Goal: Book appointment/travel/reservation

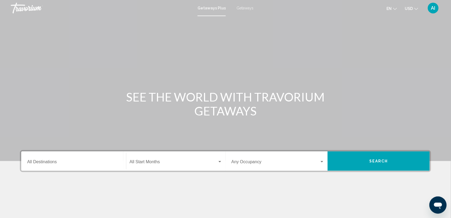
click at [241, 8] on span "Getaways" at bounding box center [244, 8] width 17 height 4
click at [58, 162] on input "Destination All Destinations" at bounding box center [73, 163] width 93 height 5
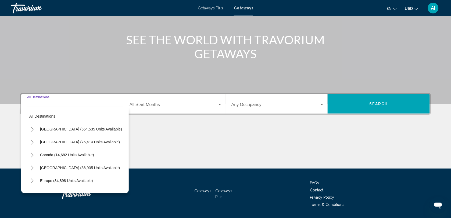
scroll to position [73, 0]
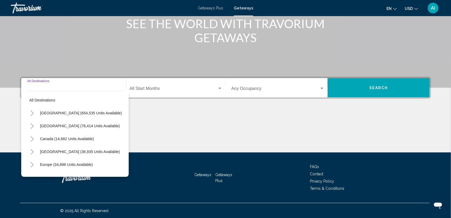
click at [71, 80] on div "Destination All Destinations" at bounding box center [73, 88] width 93 height 17
click at [81, 60] on div "Main content" at bounding box center [225, 7] width 451 height 161
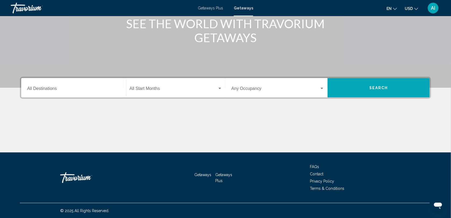
click at [64, 88] on input "Destination All Destinations" at bounding box center [73, 89] width 93 height 5
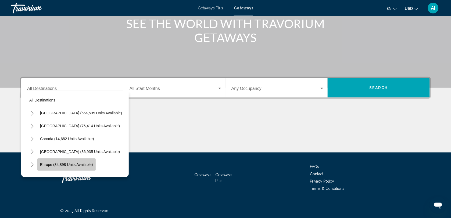
click at [68, 163] on span "Europe (34,898 units available)" at bounding box center [66, 165] width 53 height 4
type input "**********"
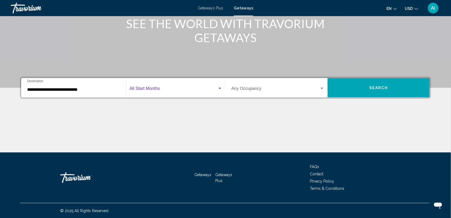
click at [148, 88] on span "Search widget" at bounding box center [173, 89] width 88 height 5
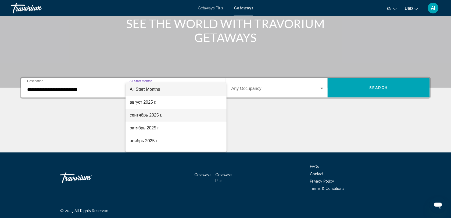
click at [149, 115] on span "сентябрь 2025 г." at bounding box center [176, 115] width 93 height 13
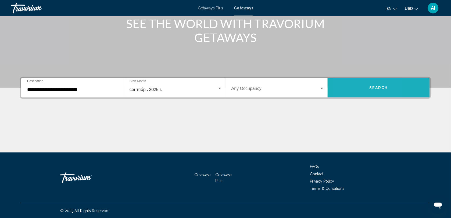
click at [348, 92] on button "Search" at bounding box center [378, 87] width 102 height 19
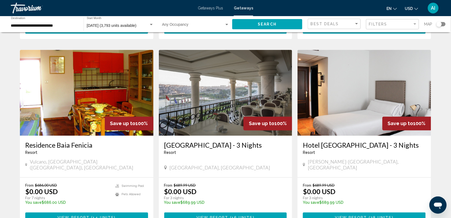
scroll to position [198, 0]
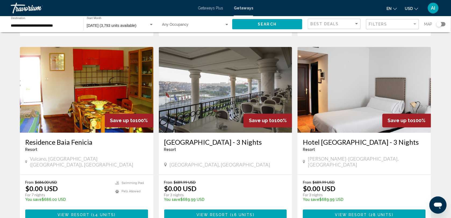
click at [442, 23] on div "Search widget" at bounding box center [440, 24] width 9 height 4
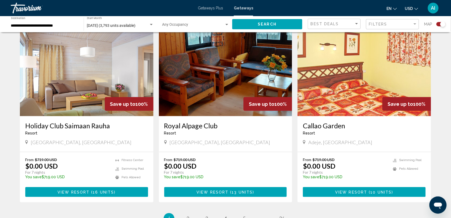
scroll to position [824, 0]
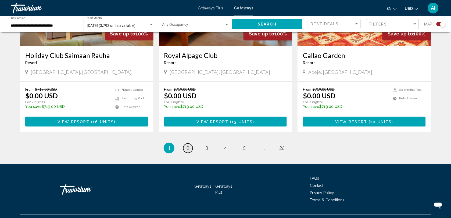
click at [188, 145] on span "2" at bounding box center [187, 148] width 3 height 6
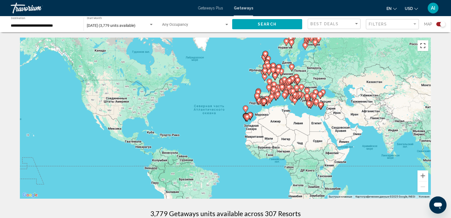
drag, startPoint x: 424, startPoint y: 48, endPoint x: 426, endPoint y: 73, distance: 25.0
click at [424, 48] on button "Включить полноэкранный режим" at bounding box center [422, 45] width 11 height 11
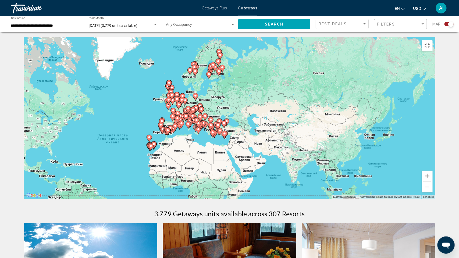
drag, startPoint x: 426, startPoint y: 73, endPoint x: 325, endPoint y: 102, distance: 105.4
click at [325, 102] on div "Чтобы активировать перетаскивание с помощью клавиатуры, нажмите Alt + Ввод. Пос…" at bounding box center [229, 118] width 411 height 161
click at [432, 181] on button "Увеличить" at bounding box center [427, 176] width 11 height 11
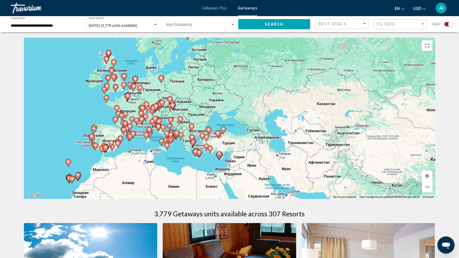
click at [432, 181] on button "Увеличить" at bounding box center [427, 176] width 11 height 11
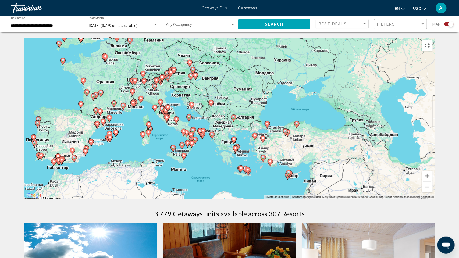
drag, startPoint x: 265, startPoint y: 194, endPoint x: 348, endPoint y: 171, distance: 86.9
click at [348, 171] on div "Чтобы активировать перетаскивание с помощью клавиатуры, нажмите Alt + Ввод. Пос…" at bounding box center [229, 118] width 411 height 161
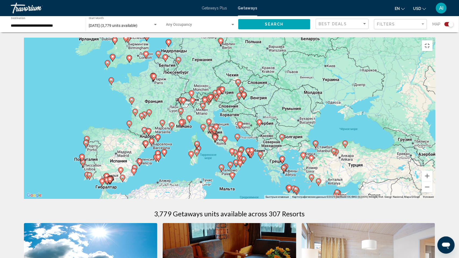
drag, startPoint x: 375, startPoint y: 170, endPoint x: 421, endPoint y: 190, distance: 50.4
click at [421, 190] on div "Чтобы активировать перетаскивание с помощью клавиатуры, нажмите Alt + Ввод. Пос…" at bounding box center [229, 118] width 411 height 161
click at [432, 181] on button "Увеличить" at bounding box center [427, 176] width 11 height 11
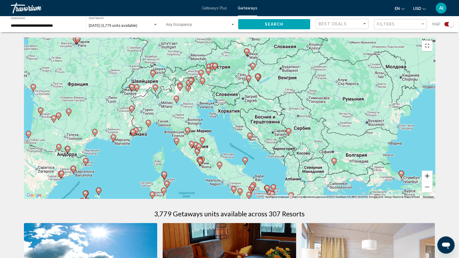
click at [432, 181] on button "Увеличить" at bounding box center [427, 176] width 11 height 11
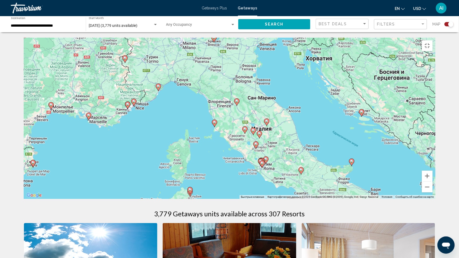
drag, startPoint x: 254, startPoint y: 213, endPoint x: 348, endPoint y: 165, distance: 105.5
click at [348, 165] on div "Чтобы активировать перетаскивание с помощью клавиатуры, нажмите Alt + Ввод. Пос…" at bounding box center [229, 118] width 411 height 161
click at [134, 103] on image "Main content" at bounding box center [133, 101] width 3 height 3
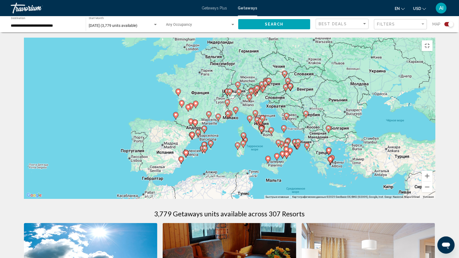
click at [227, 115] on image "Main content" at bounding box center [227, 113] width 3 height 3
type input "**********"
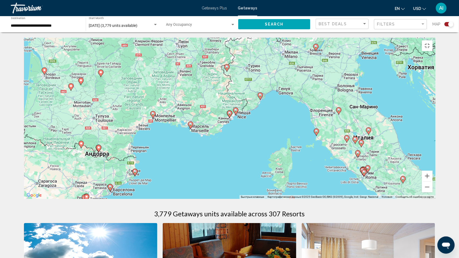
click at [227, 118] on icon "Main content" at bounding box center [229, 114] width 5 height 7
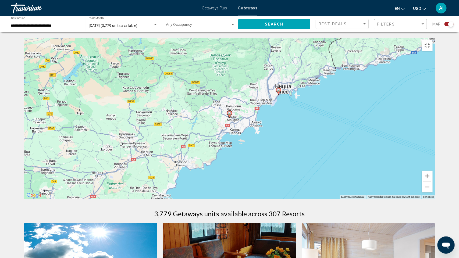
click at [279, 95] on icon "Main content" at bounding box center [278, 91] width 5 height 7
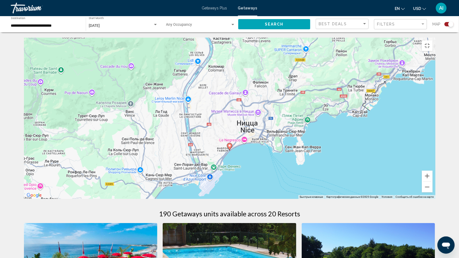
click at [230, 147] on image "Main content" at bounding box center [229, 145] width 3 height 3
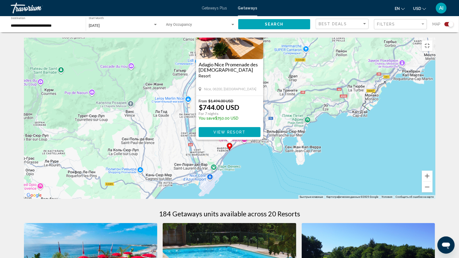
click at [257, 14] on button "Закрыть" at bounding box center [258, 10] width 8 height 8
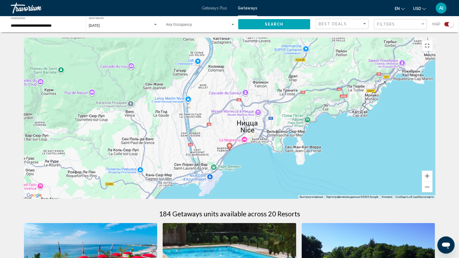
click at [35, 218] on image "Main content" at bounding box center [33, 238] width 3 height 3
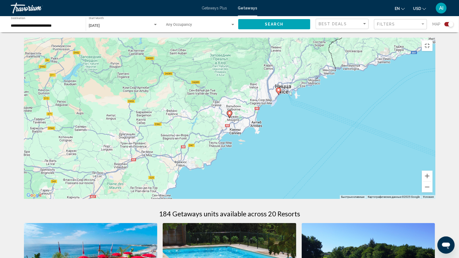
click at [228, 115] on image "Main content" at bounding box center [229, 112] width 3 height 3
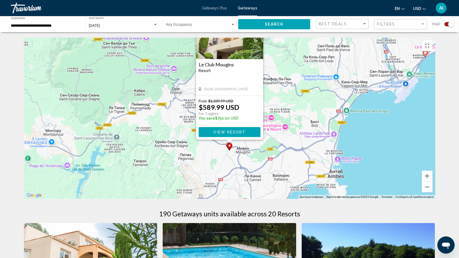
click at [258, 14] on button "Закрыть" at bounding box center [258, 10] width 8 height 8
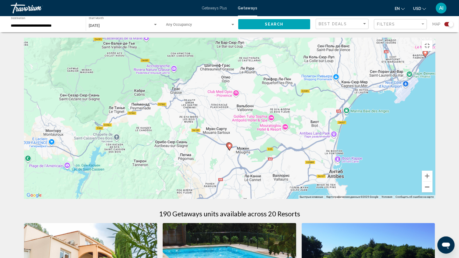
click at [432, 192] on button "Уменьшить" at bounding box center [427, 187] width 11 height 11
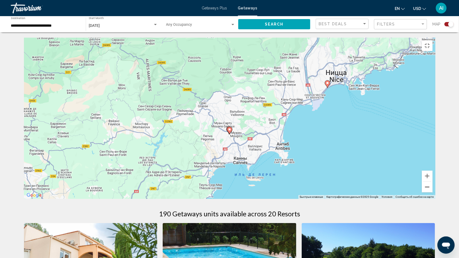
click at [432, 192] on button "Уменьшить" at bounding box center [427, 187] width 11 height 11
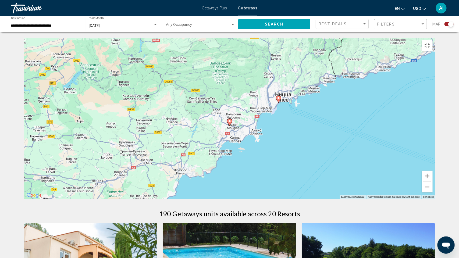
click at [432, 192] on button "Уменьшить" at bounding box center [427, 187] width 11 height 11
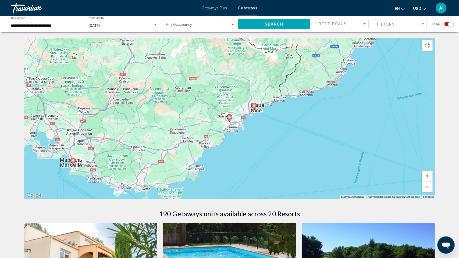
click at [432, 192] on button "Уменьшить" at bounding box center [427, 187] width 11 height 11
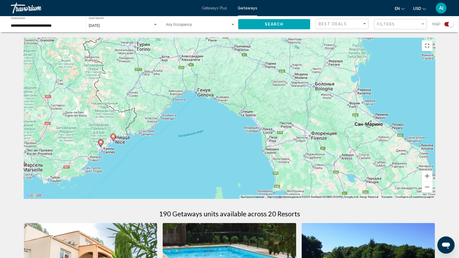
drag, startPoint x: 375, startPoint y: 191, endPoint x: 245, endPoint y: 218, distance: 132.8
click at [245, 199] on div "Чтобы активировать перетаскивание с помощью клавиатуры, нажмите Alt + Ввод. Пос…" at bounding box center [229, 118] width 411 height 161
click at [432, 192] on button "Уменьшить" at bounding box center [427, 187] width 11 height 11
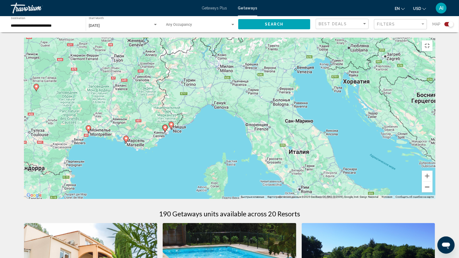
click at [432, 192] on button "Уменьшить" at bounding box center [427, 187] width 11 height 11
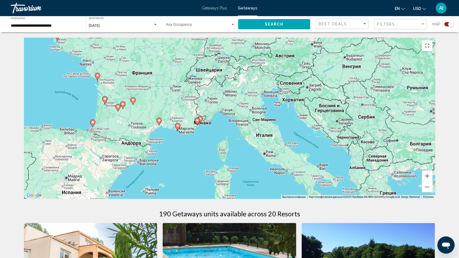
click at [57, 37] on image "Main content" at bounding box center [57, 35] width 3 height 3
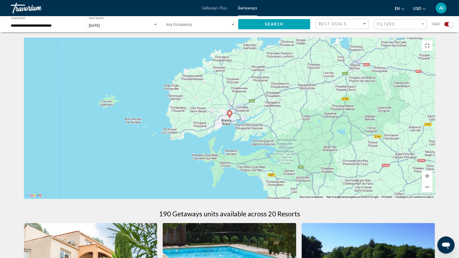
click at [230, 115] on image "Main content" at bounding box center [229, 112] width 3 height 3
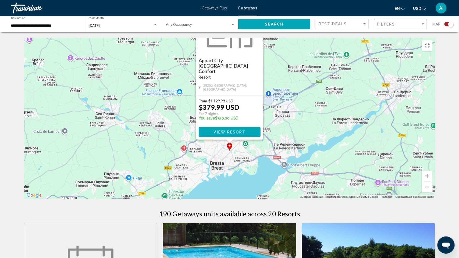
click at [257, 10] on button "Закрыть" at bounding box center [258, 6] width 8 height 8
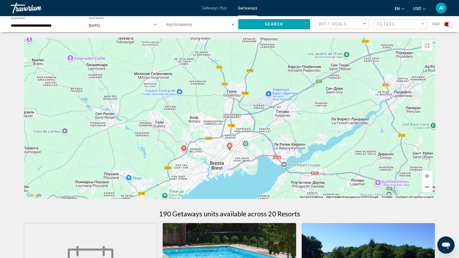
click at [432, 192] on button "Уменьшить" at bounding box center [427, 187] width 11 height 11
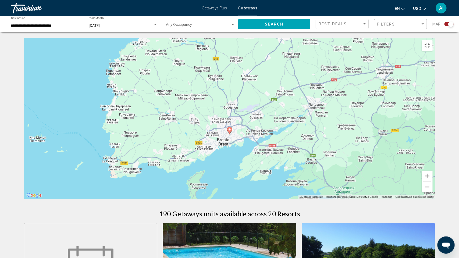
click at [432, 192] on button "Уменьшить" at bounding box center [427, 187] width 11 height 11
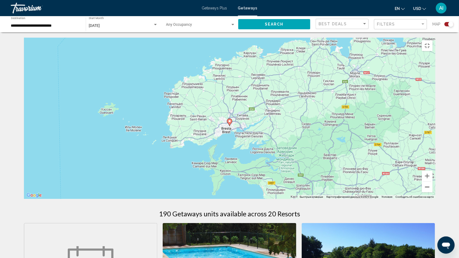
click at [432, 192] on button "Уменьшить" at bounding box center [427, 187] width 11 height 11
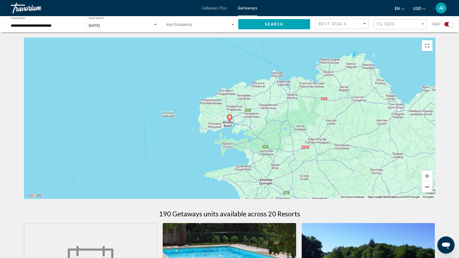
click at [432, 192] on button "Уменьшить" at bounding box center [427, 187] width 11 height 11
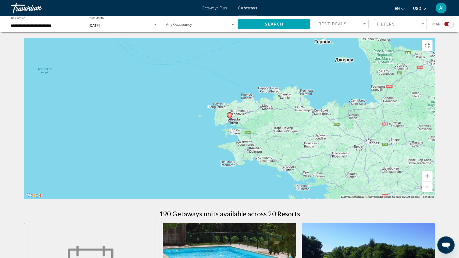
click at [432, 192] on button "Уменьшить" at bounding box center [427, 187] width 11 height 11
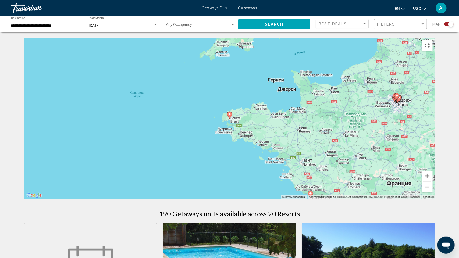
click at [432, 192] on button "Уменьшить" at bounding box center [427, 187] width 11 height 11
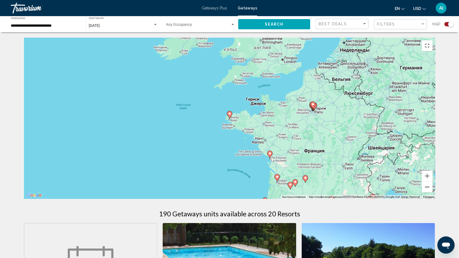
click at [432, 192] on button "Уменьшить" at bounding box center [427, 187] width 11 height 11
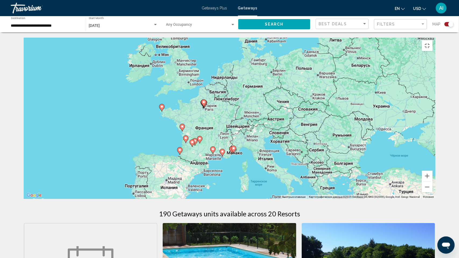
drag, startPoint x: 390, startPoint y: 200, endPoint x: 316, endPoint y: 193, distance: 74.6
click at [316, 193] on div "Чтобы активировать перетаскивание с помощью клавиатуры, нажмите Alt + Ввод. Пос…" at bounding box center [229, 118] width 411 height 161
click at [432, 40] on button "Включить полноэкранный режим" at bounding box center [427, 45] width 11 height 11
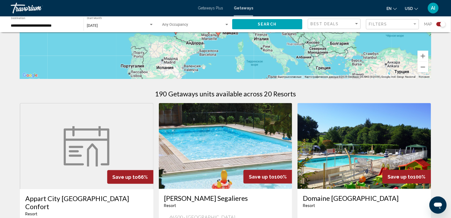
scroll to position [55, 0]
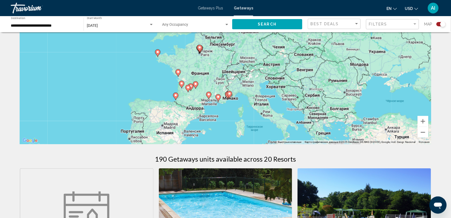
click at [240, 9] on span "Getaways" at bounding box center [243, 8] width 19 height 4
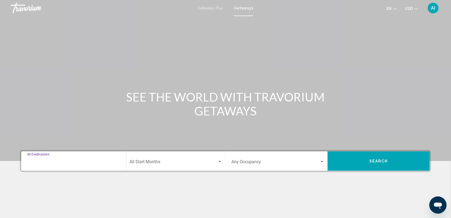
click at [71, 162] on input "Destination All Destinations" at bounding box center [73, 163] width 93 height 5
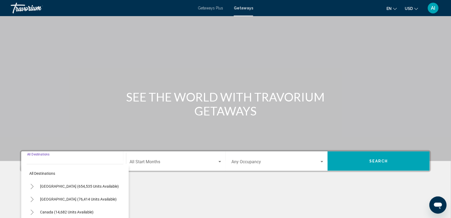
scroll to position [73, 0]
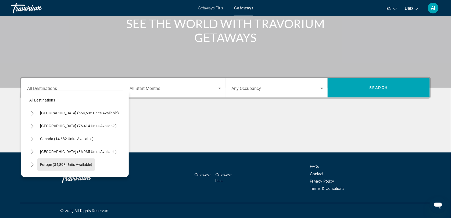
click at [71, 163] on span "Europe (34,898 units available)" at bounding box center [66, 165] width 52 height 4
type input "**********"
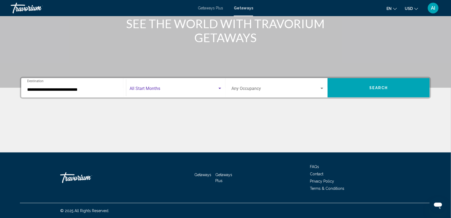
click at [164, 89] on span "Search widget" at bounding box center [173, 89] width 88 height 5
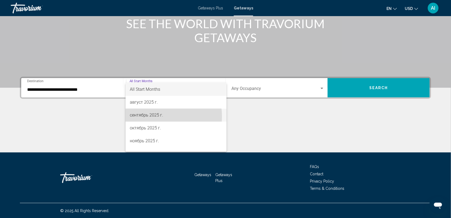
click at [158, 116] on span "сентябрь 2025 г." at bounding box center [176, 115] width 93 height 13
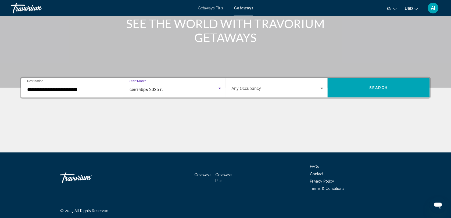
click at [354, 88] on button "Search" at bounding box center [378, 87] width 102 height 19
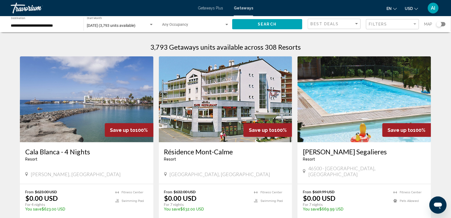
click at [444, 24] on div "Search widget" at bounding box center [440, 24] width 9 height 4
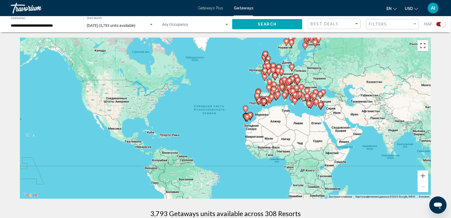
click at [420, 46] on button "Включить полноэкранный режим" at bounding box center [422, 45] width 11 height 11
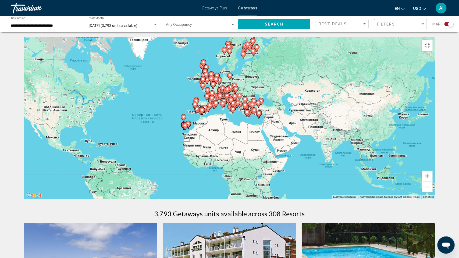
drag, startPoint x: 403, startPoint y: 120, endPoint x: 336, endPoint y: 128, distance: 67.1
click at [336, 128] on div "Чтобы активировать перетаскивание с помощью клавиатуры, нажмите Alt + Ввод. Пос…" at bounding box center [229, 118] width 411 height 161
click at [432, 181] on button "Увеличить" at bounding box center [427, 176] width 11 height 11
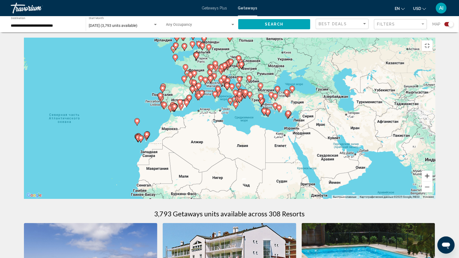
click at [432, 181] on button "Увеличить" at bounding box center [427, 176] width 11 height 11
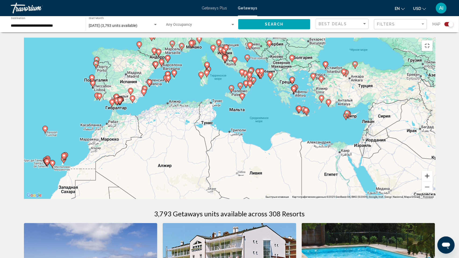
click at [432, 181] on button "Увеличить" at bounding box center [427, 176] width 11 height 11
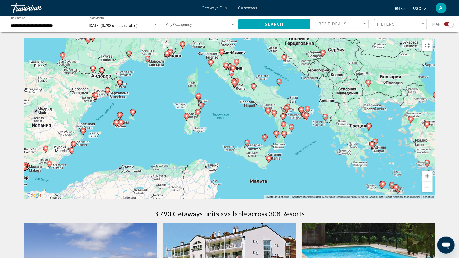
drag, startPoint x: 326, startPoint y: 129, endPoint x: 341, endPoint y: 212, distance: 83.5
click at [341, 199] on div "Чтобы активировать перетаскивание с помощью клавиатуры, нажмите Alt + Ввод. Пос…" at bounding box center [229, 118] width 411 height 161
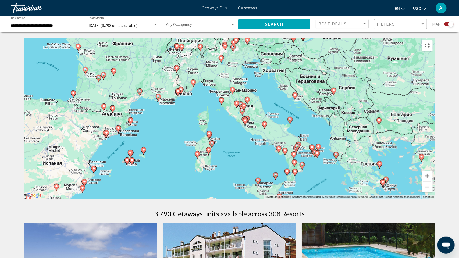
drag, startPoint x: 300, startPoint y: 164, endPoint x: 300, endPoint y: 238, distance: 73.9
click at [301, 199] on div "Чтобы активировать перетаскивание с помощью клавиатуры, нажмите Alt + Ввод. Пос…" at bounding box center [229, 118] width 411 height 161
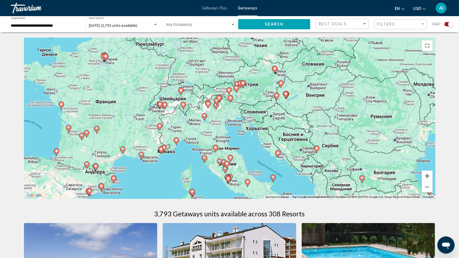
click at [432, 181] on button "Увеличить" at bounding box center [427, 176] width 11 height 11
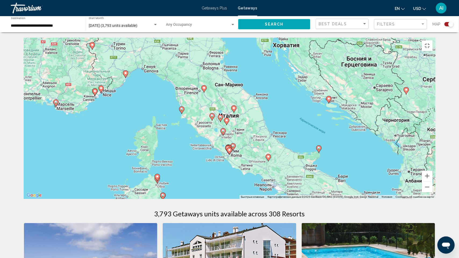
drag, startPoint x: 388, startPoint y: 221, endPoint x: 395, endPoint y: 107, distance: 114.1
click at [394, 109] on div "Чтобы активировать перетаскивание с помощью клавиатуры, нажмите Alt + Ввод. Пос…" at bounding box center [229, 118] width 411 height 161
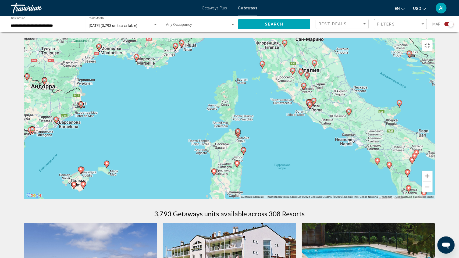
drag, startPoint x: 330, startPoint y: 104, endPoint x: 408, endPoint y: 96, distance: 77.8
click at [408, 96] on div "Чтобы активировать перетаскивание с помощью клавиатуры, нажмите Alt + Ввод. Пос…" at bounding box center [229, 118] width 411 height 161
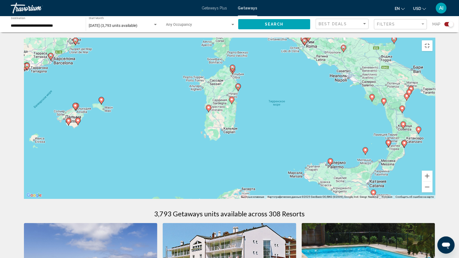
drag, startPoint x: 287, startPoint y: 149, endPoint x: 277, endPoint y: 83, distance: 66.6
click at [277, 83] on div "Чтобы активировать перетаскивание с помощью клавиатуры, нажмите Alt + Ввод. Пос…" at bounding box center [229, 118] width 411 height 161
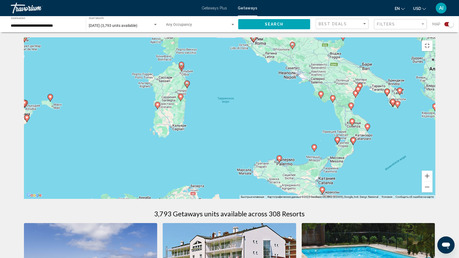
drag, startPoint x: 308, startPoint y: 121, endPoint x: 230, endPoint y: 120, distance: 77.9
click at [232, 120] on div "Чтобы активировать перетаскивание с помощью клавиатуры, нажмите Alt + Ввод. Пос…" at bounding box center [229, 118] width 411 height 161
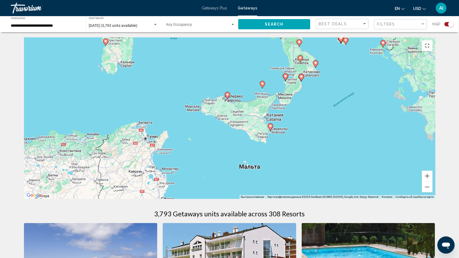
drag, startPoint x: 227, startPoint y: 121, endPoint x: 219, endPoint y: 53, distance: 69.0
click at [219, 53] on div "Чтобы активировать перетаскивание с помощью клавиатуры, нажмите Alt + Ввод. Пос…" at bounding box center [229, 118] width 411 height 161
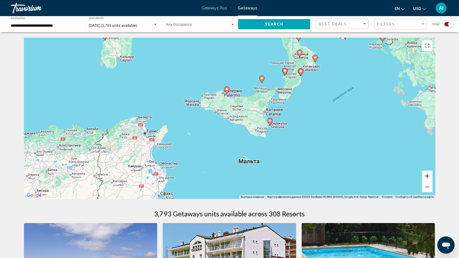
click at [432, 181] on button "Увеличить" at bounding box center [427, 176] width 11 height 11
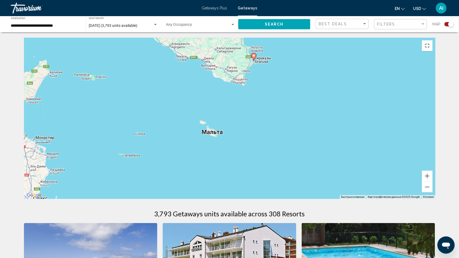
drag, startPoint x: 409, startPoint y: 222, endPoint x: 350, endPoint y: 147, distance: 94.9
click at [350, 147] on div "Чтобы активировать перетаскивание с помощью клавиатуры, нажмите Alt + Ввод. Пос…" at bounding box center [229, 118] width 411 height 161
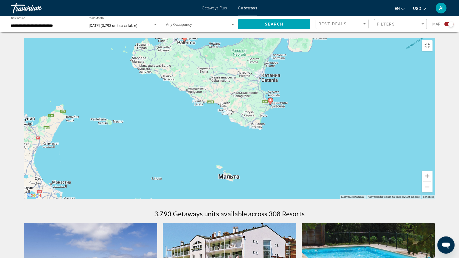
drag, startPoint x: 295, startPoint y: 138, endPoint x: 312, endPoint y: 183, distance: 48.1
click at [312, 183] on div "Чтобы активировать перетаскивание с помощью клавиатуры, нажмите Alt + Ввод. Пос…" at bounding box center [229, 118] width 411 height 161
click at [252, 20] on icon "Main content" at bounding box center [253, 16] width 5 height 7
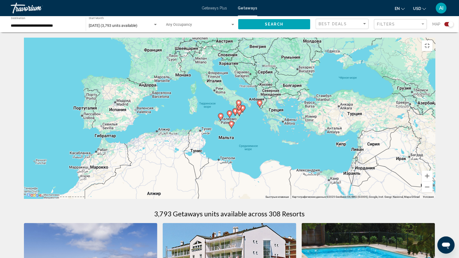
click at [229, 115] on image "Main content" at bounding box center [229, 112] width 3 height 3
type input "**********"
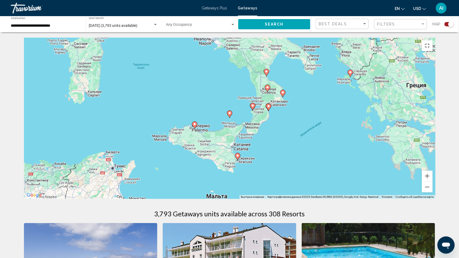
click at [228, 115] on image "Main content" at bounding box center [229, 112] width 3 height 3
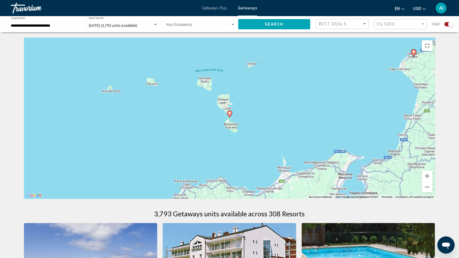
click at [228, 115] on image "Main content" at bounding box center [229, 112] width 3 height 3
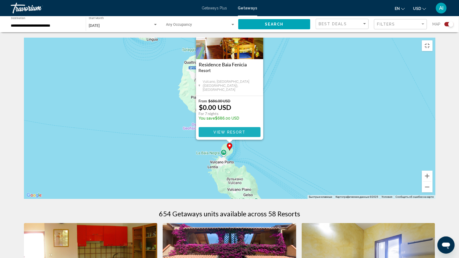
click at [230, 134] on span "View Resort" at bounding box center [229, 132] width 32 height 4
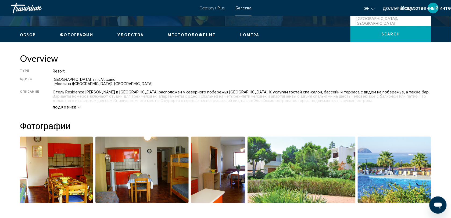
scroll to position [144, 0]
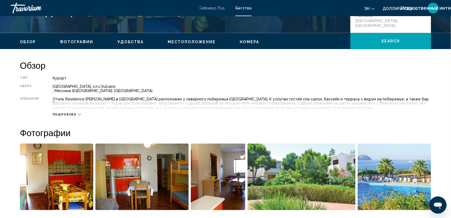
click at [70, 114] on span "Подробнее" at bounding box center [65, 114] width 24 height 3
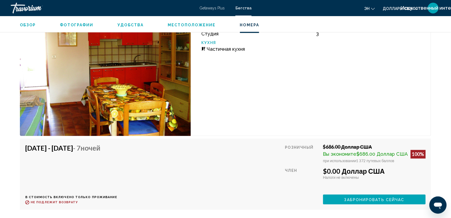
scroll to position [1367, 0]
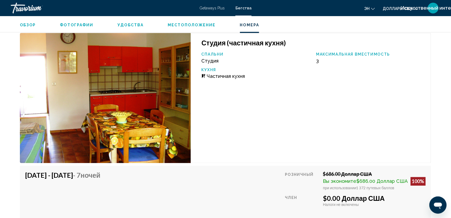
drag, startPoint x: 296, startPoint y: 140, endPoint x: 292, endPoint y: 116, distance: 23.9
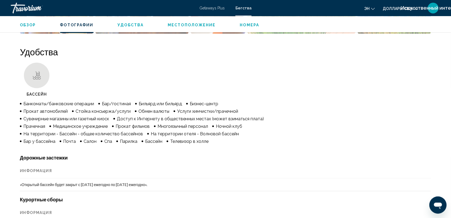
scroll to position [131, 0]
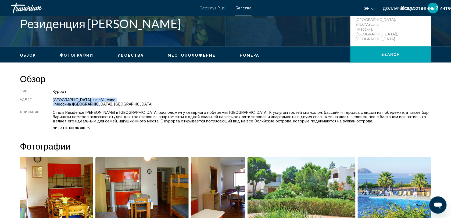
drag, startPoint x: 95, startPoint y: 103, endPoint x: 53, endPoint y: 100, distance: 42.5
click at [53, 100] on div "[GEOGRAPHIC_DATA], s.n.c.Vulcano , [GEOGRAPHIC_DATA] ([GEOGRAPHIC_DATA]), [GEOG…" at bounding box center [242, 102] width 378 height 9
copy div "[GEOGRAPHIC_DATA], s.n.c.Vulcano , [GEOGRAPHIC_DATA] ([GEOGRAPHIC_DATA]), [GEOG…"
